Goal: Information Seeking & Learning: Learn about a topic

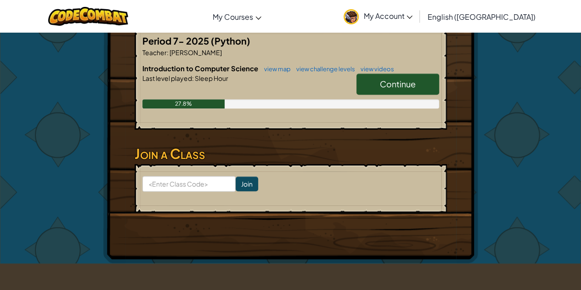
scroll to position [181, 0]
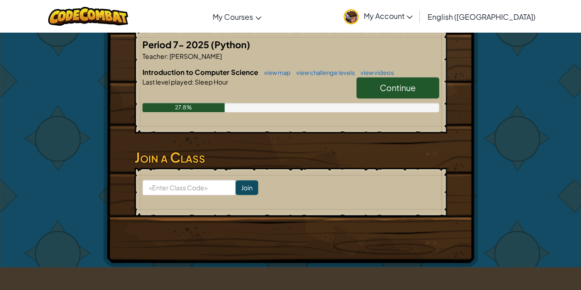
click at [366, 95] on link "Continue" at bounding box center [397, 87] width 83 height 21
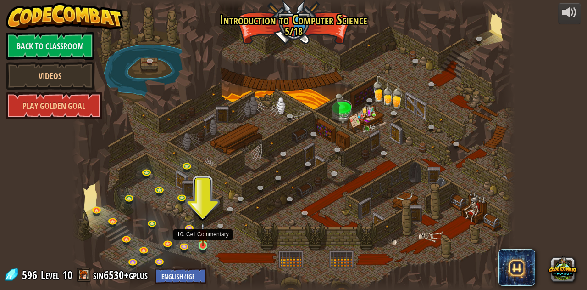
click at [206, 244] on img at bounding box center [203, 234] width 11 height 24
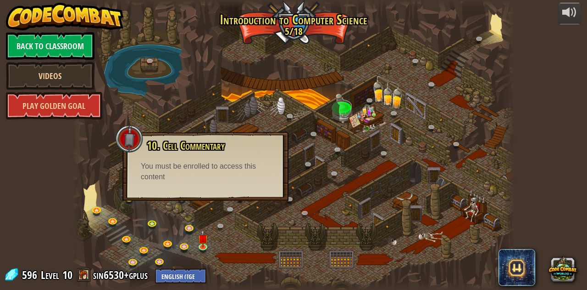
click at [324, 183] on div at bounding box center [293, 145] width 443 height 290
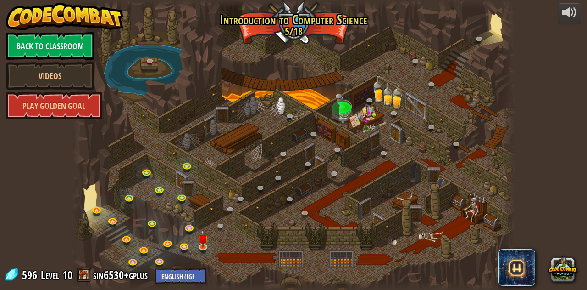
click at [580, 213] on div "powered by Back to Classroom Videos Play Golden Goal 25. Kithgard Gates (Locked…" at bounding box center [293, 145] width 587 height 290
click at [580, 54] on div "powered by Back to Classroom Videos Play Golden Goal 25. Kithgard Gates (Locked…" at bounding box center [293, 145] width 587 height 290
